Goal: Transaction & Acquisition: Purchase product/service

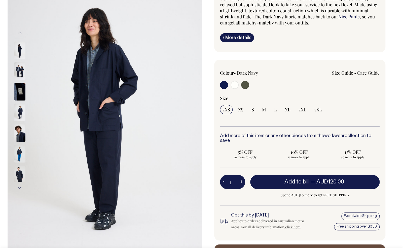
scroll to position [62, 0]
click at [235, 86] on input "radio" at bounding box center [234, 85] width 8 height 8
radio input "true"
radio input "false"
radio input "true"
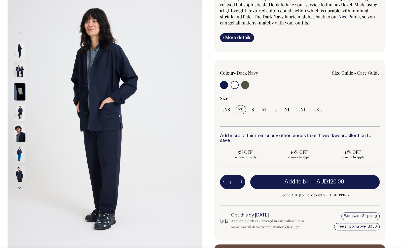
select select "Off-White"
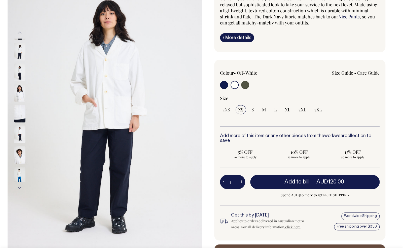
click at [222, 87] on input "radio" at bounding box center [224, 85] width 8 height 8
radio input "true"
select select "Dark Navy"
